Goal: Ask a question: Seek information or help from site administrators or community

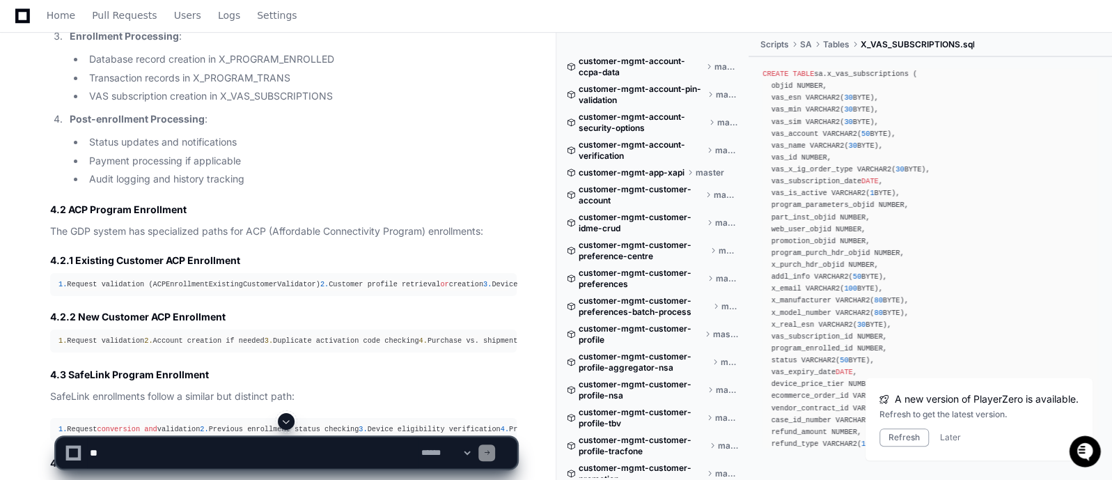
scroll to position [3482, 0]
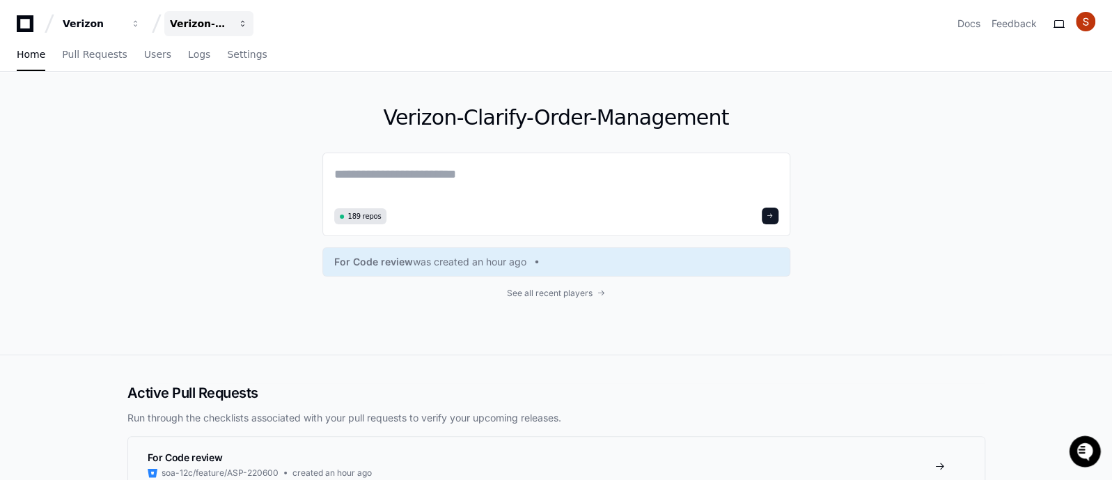
click at [123, 20] on div "Verizon-Clarify-Order-Management" at bounding box center [93, 24] width 60 height 14
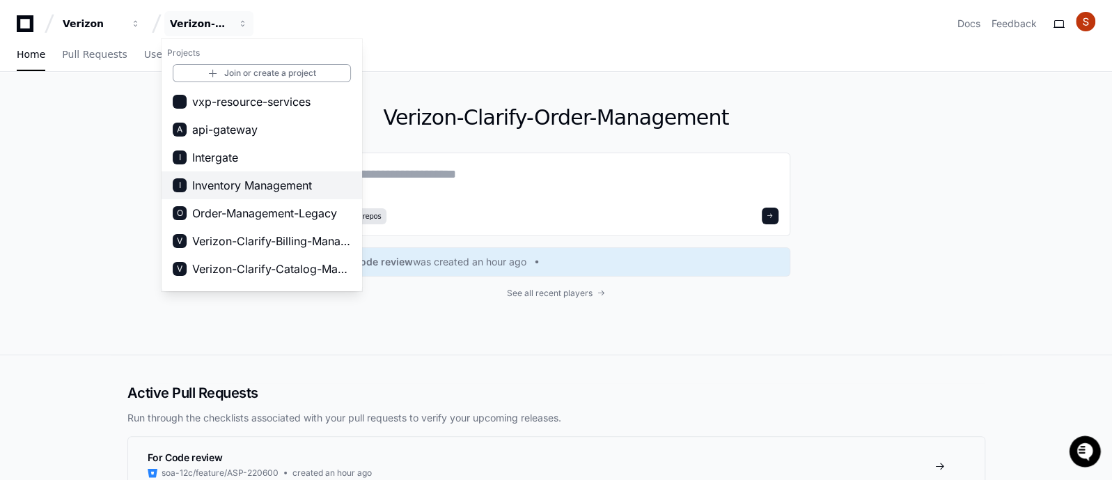
click at [237, 186] on span "Inventory Management" at bounding box center [252, 185] width 120 height 17
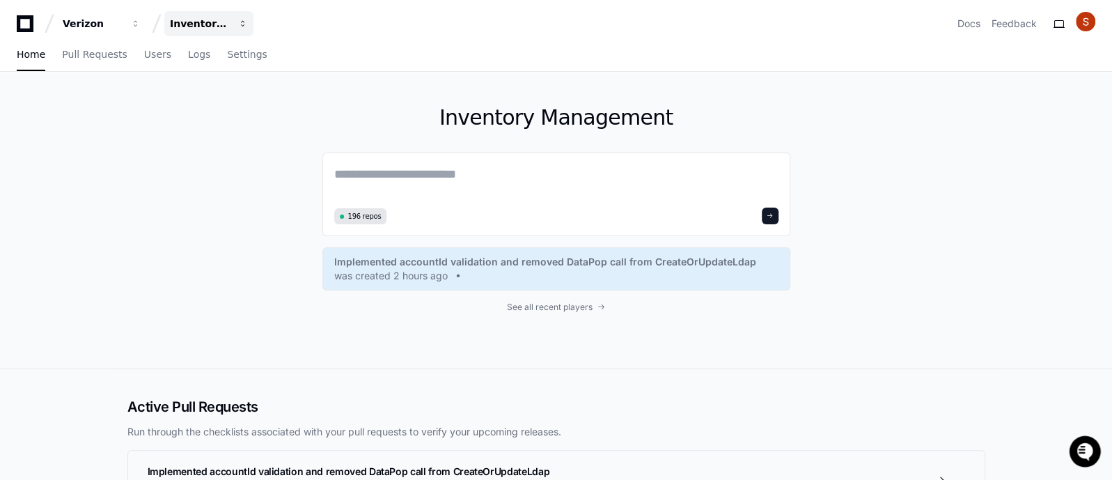
click at [123, 20] on div "Inventory Management" at bounding box center [93, 24] width 60 height 14
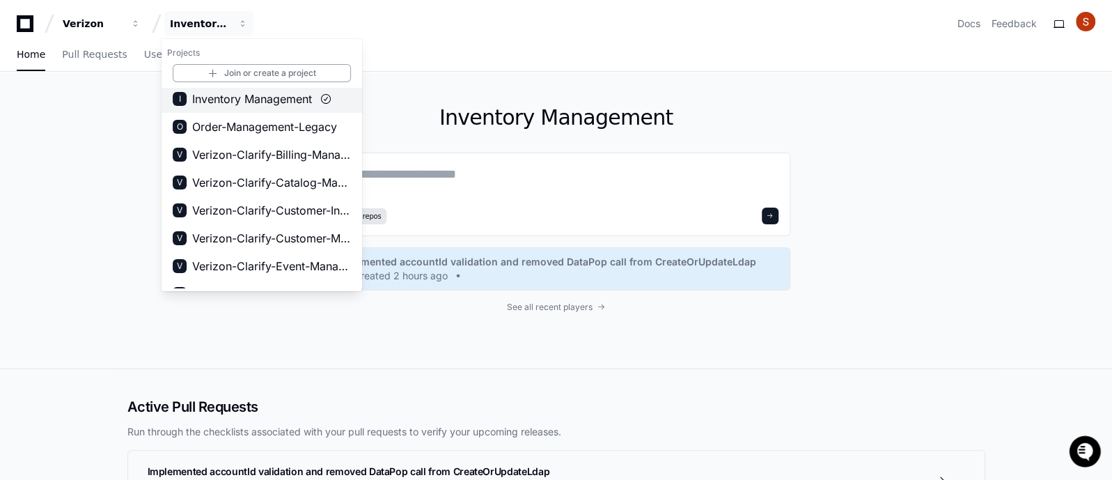
scroll to position [173, 0]
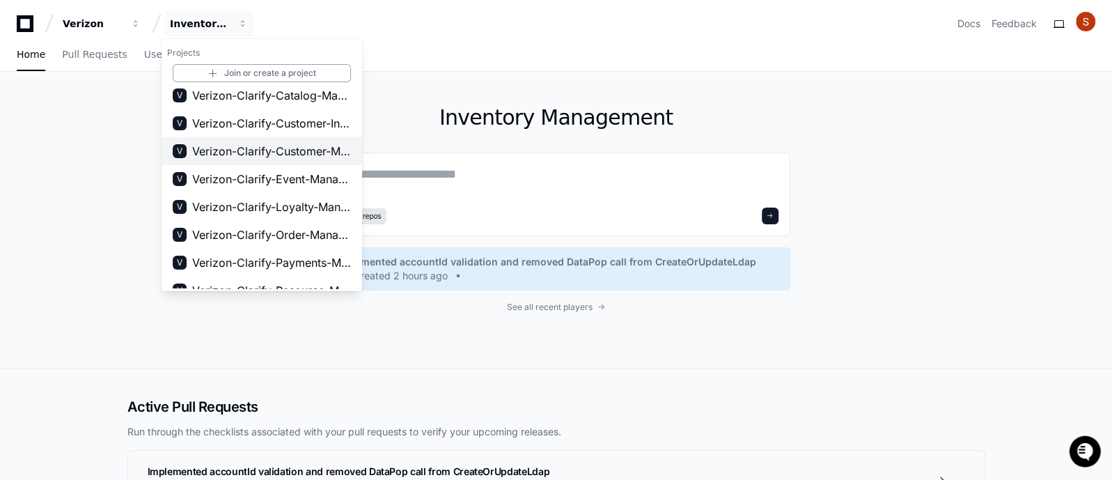
click at [257, 146] on span "Verizon-Clarify-Customer-Management" at bounding box center [271, 151] width 159 height 17
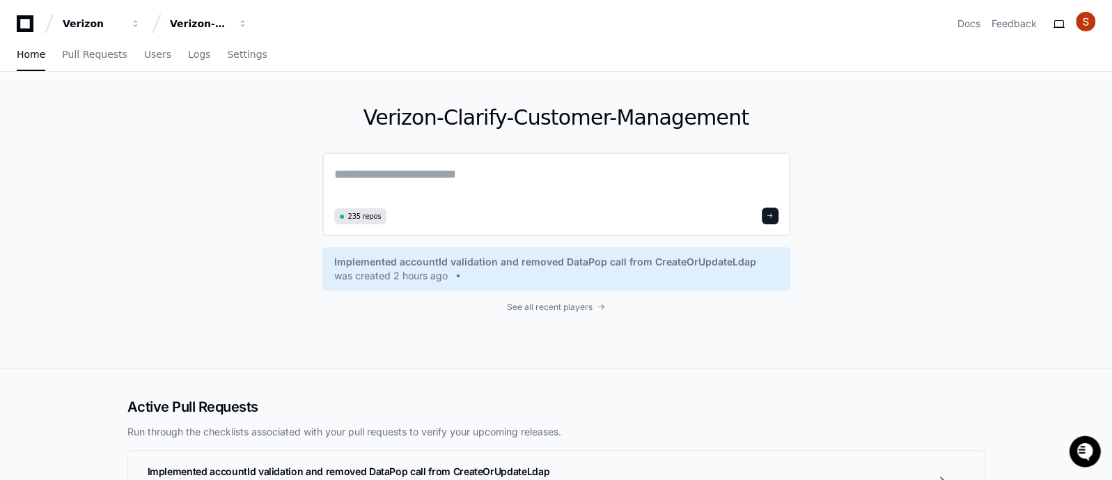
click at [382, 173] on textarea at bounding box center [556, 183] width 444 height 39
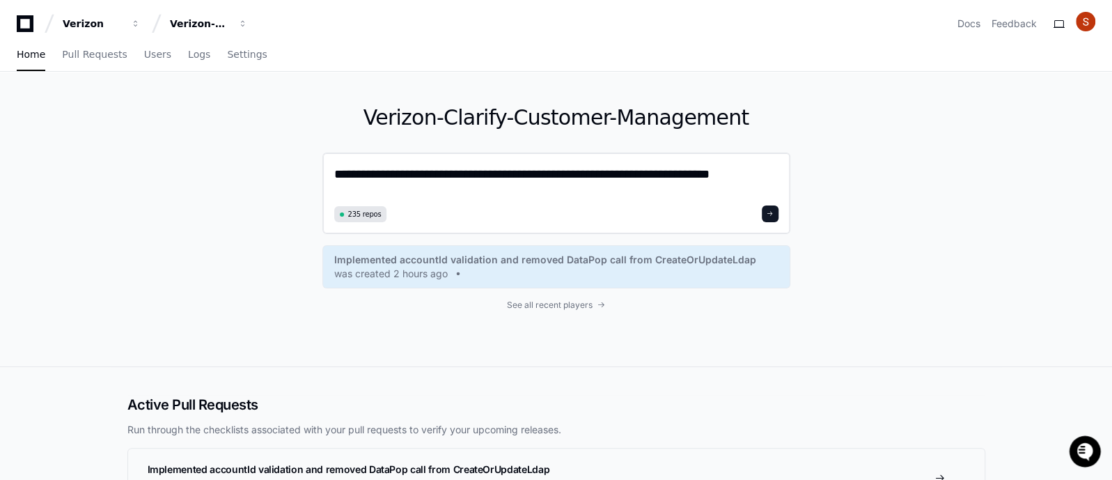
click at [744, 173] on textarea "**********" at bounding box center [556, 182] width 444 height 37
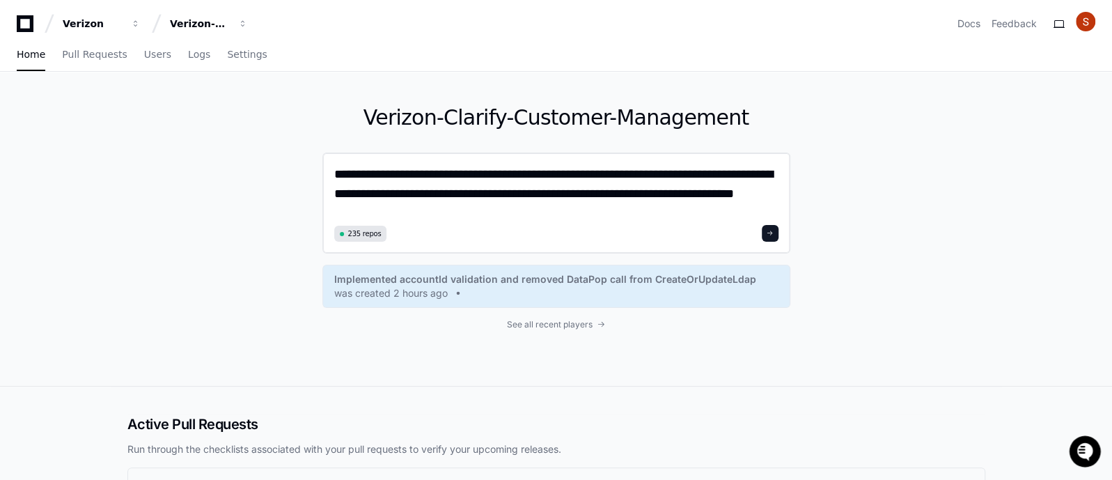
type textarea "**********"
click at [772, 232] on span at bounding box center [770, 233] width 7 height 7
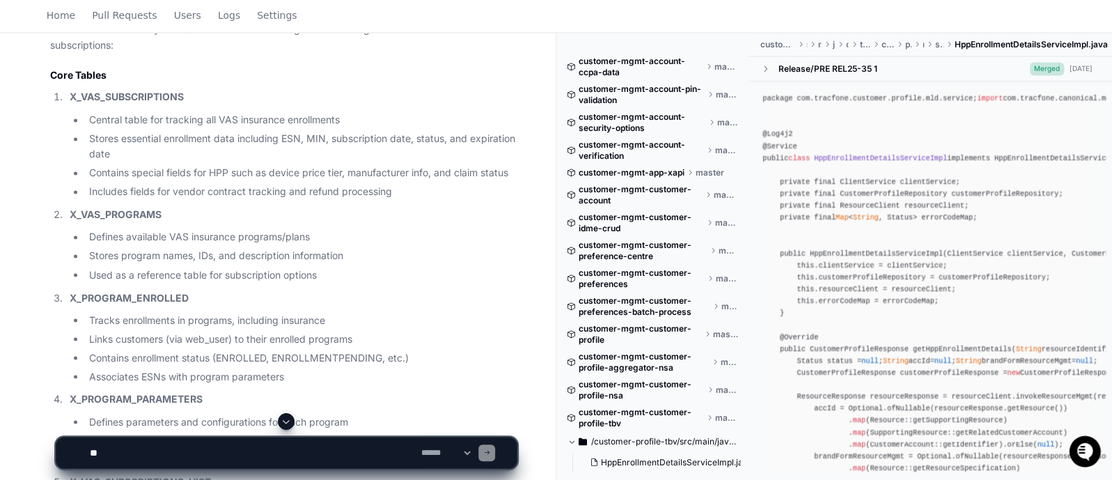
scroll to position [1660, 0]
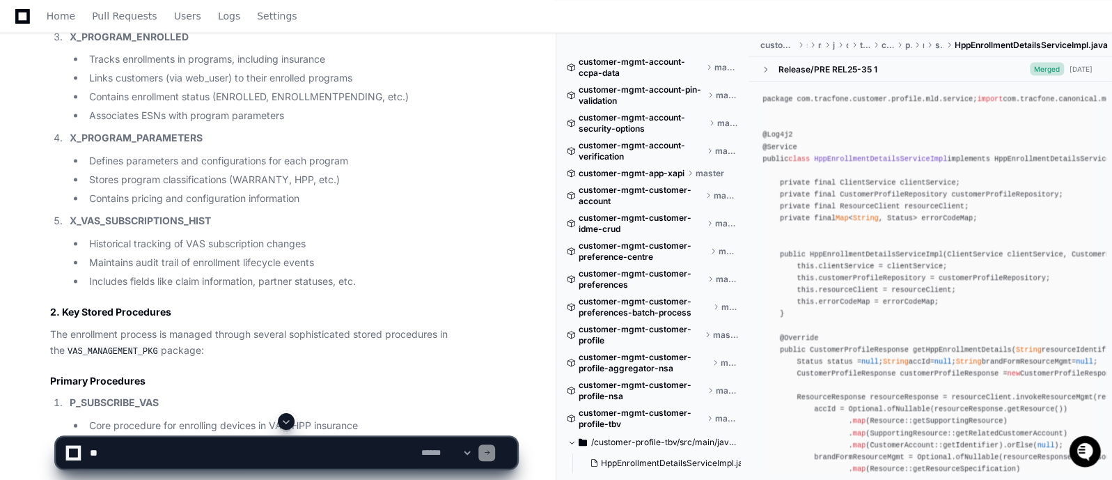
click at [231, 256] on li "Maintains audit trail of enrollment lifecycle events" at bounding box center [301, 262] width 432 height 16
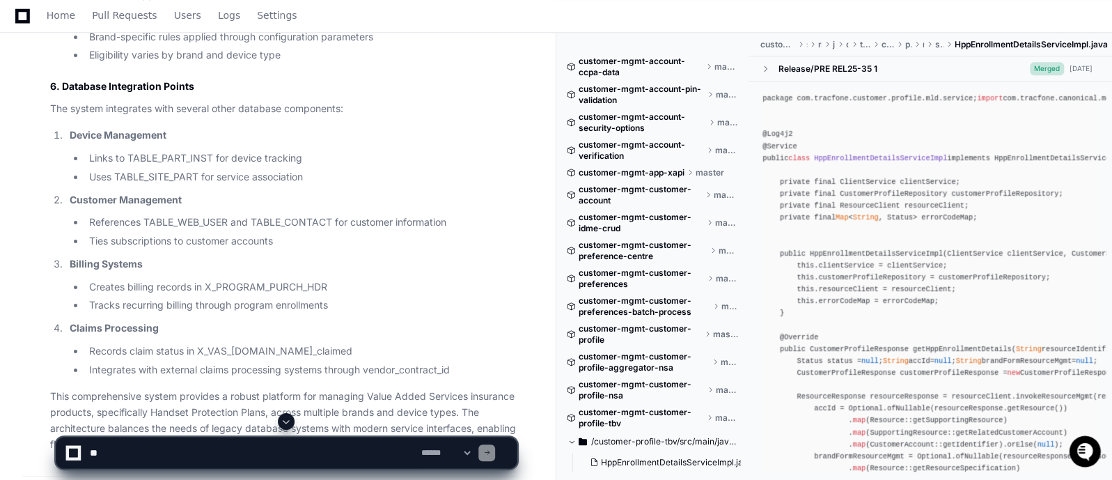
scroll to position [4171, 0]
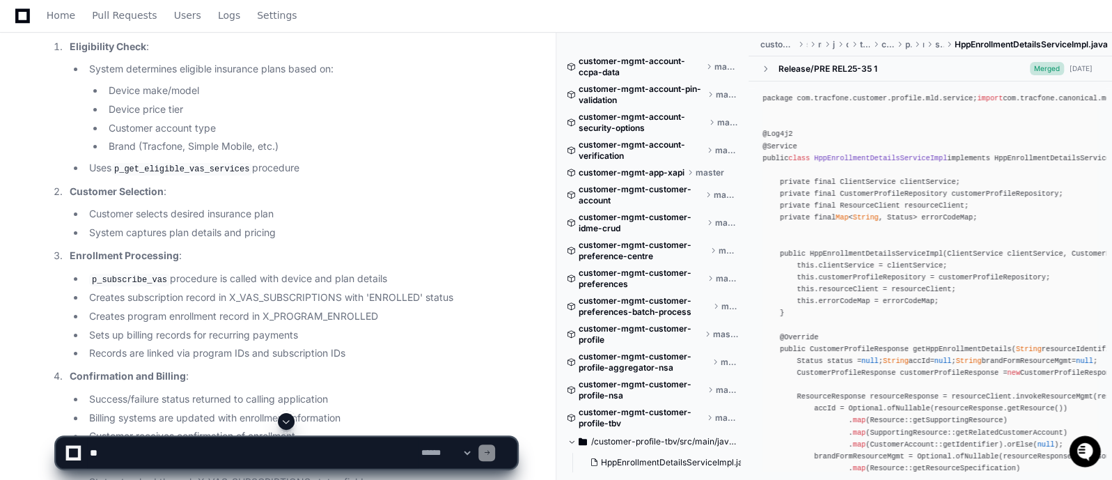
scroll to position [3482, 0]
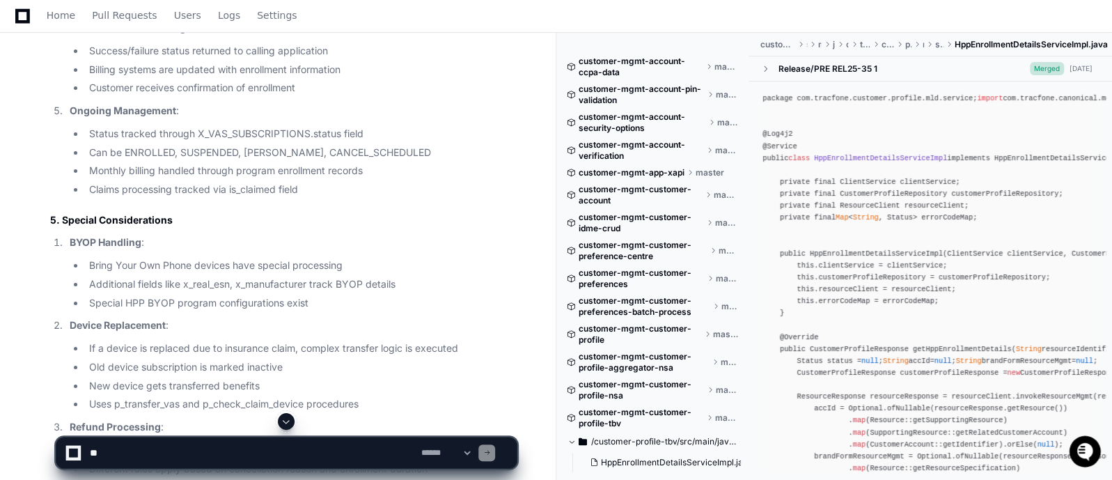
click at [182, 322] on p "Device Replacement :" at bounding box center [293, 326] width 447 height 16
click at [183, 321] on p "Device Replacement :" at bounding box center [293, 326] width 447 height 16
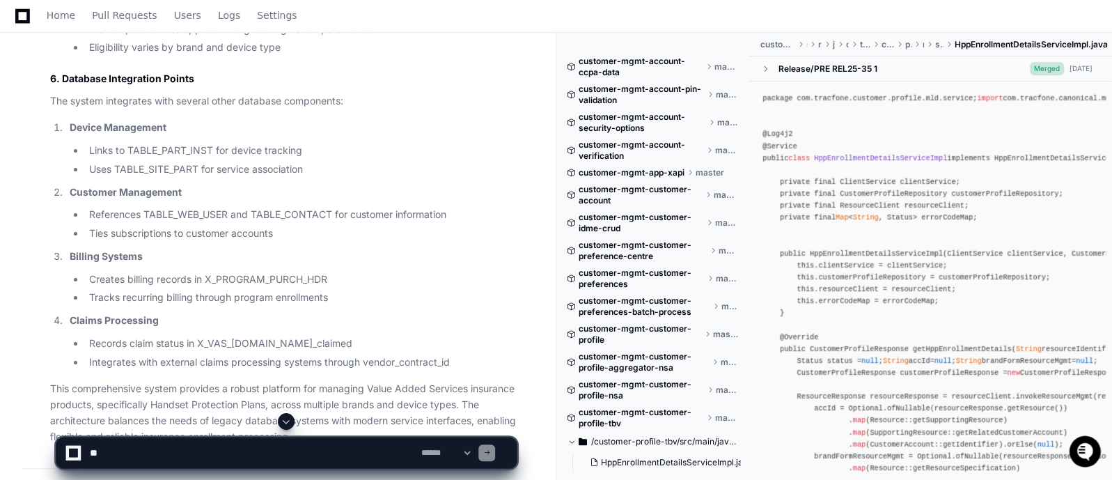
scroll to position [4171, 0]
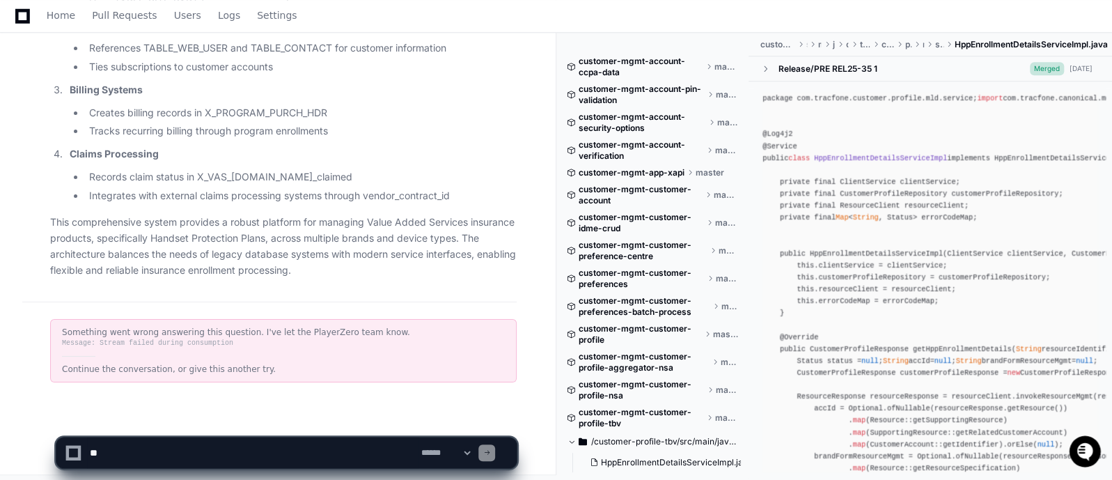
click at [166, 452] on textarea at bounding box center [253, 452] width 332 height 31
type textarea "*"
type textarea "**********"
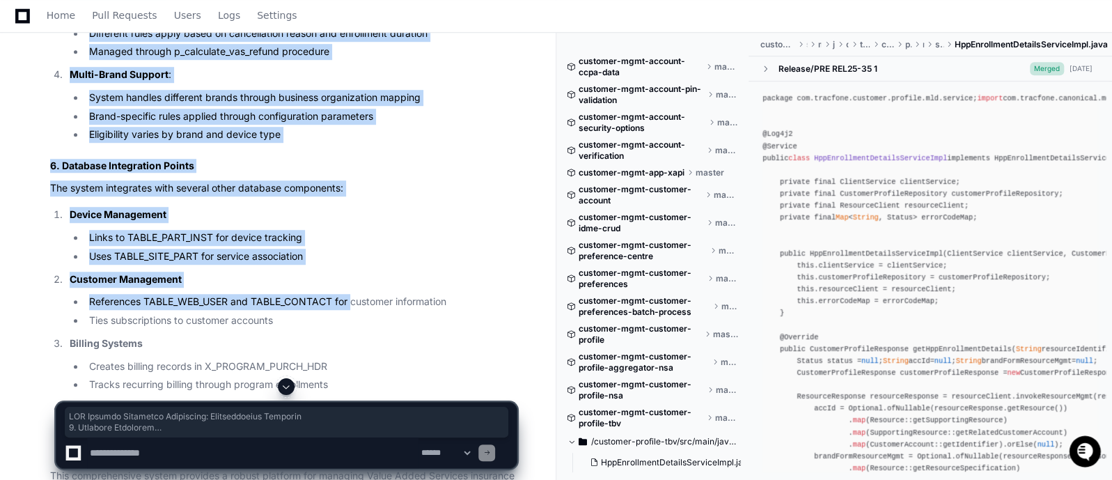
scroll to position [4092, 0]
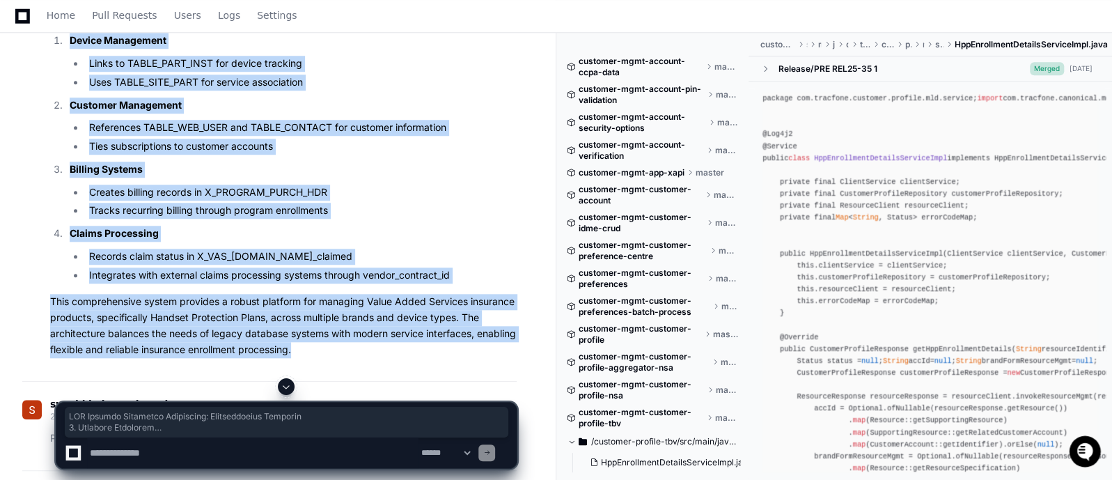
drag, startPoint x: 50, startPoint y: 52, endPoint x: 352, endPoint y: 341, distance: 417.7
copy article "VAS Product Insurance Enrollment: Comprehensive Analysis 1. Database Structure …"
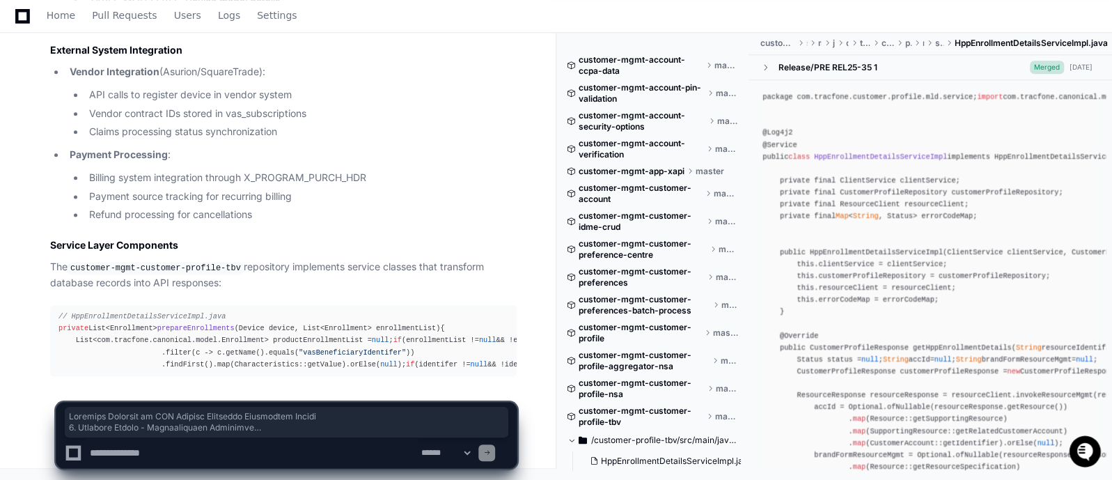
scroll to position [8358, 0]
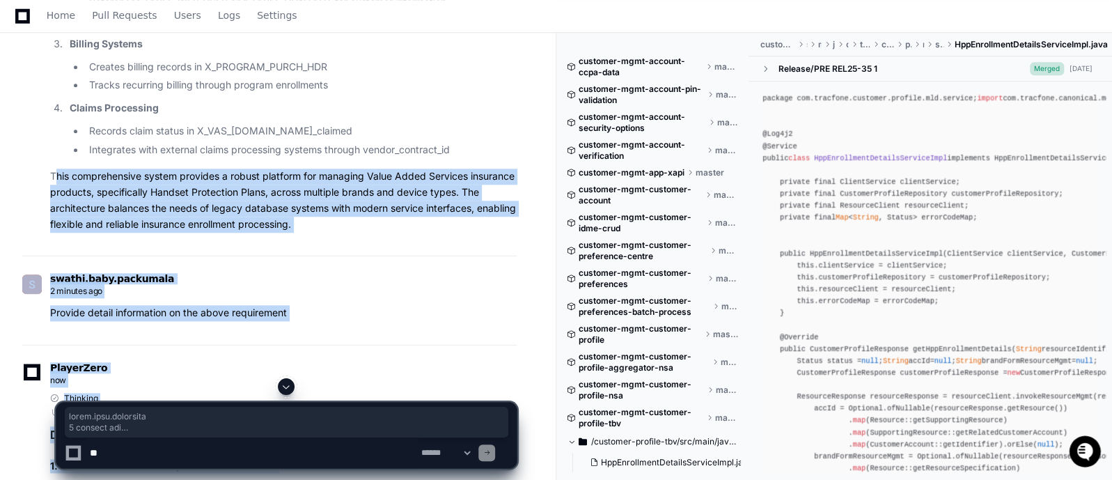
scroll to position [4304, 0]
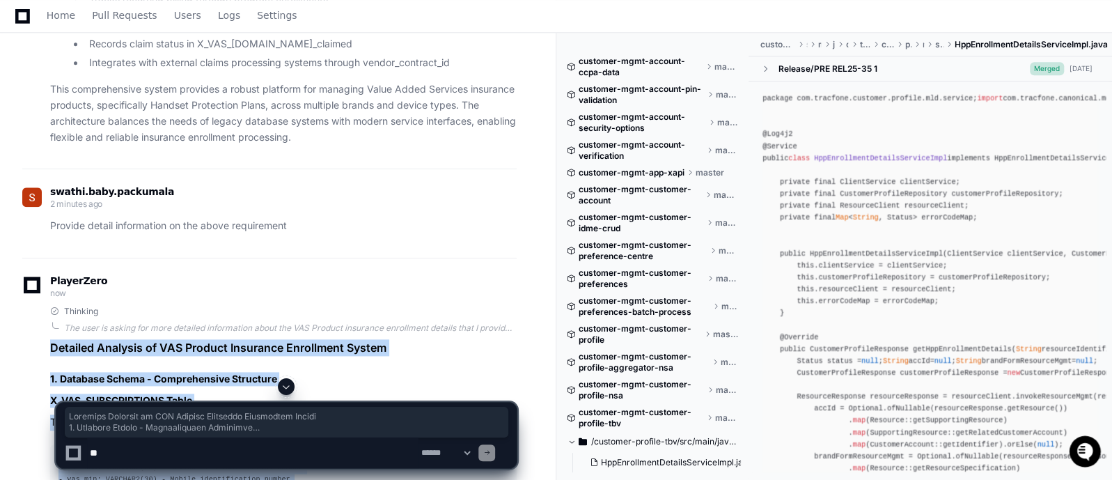
drag, startPoint x: 202, startPoint y: 360, endPoint x: 47, endPoint y: 336, distance: 157.2
copy article "Detailed Analysis of VAS Product Insurance Enrollment System 1. Database Schema…"
